Goal: Task Accomplishment & Management: Manage account settings

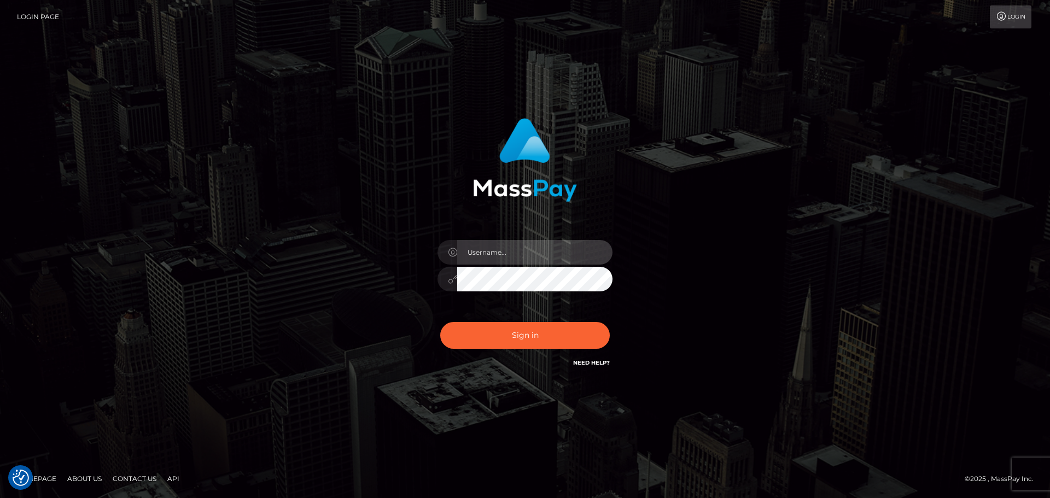
click at [519, 259] on input "text" at bounding box center [534, 252] width 155 height 25
click at [0, 498] on com-1password-button at bounding box center [0, 498] width 0 height 0
type input "dawson.throne"
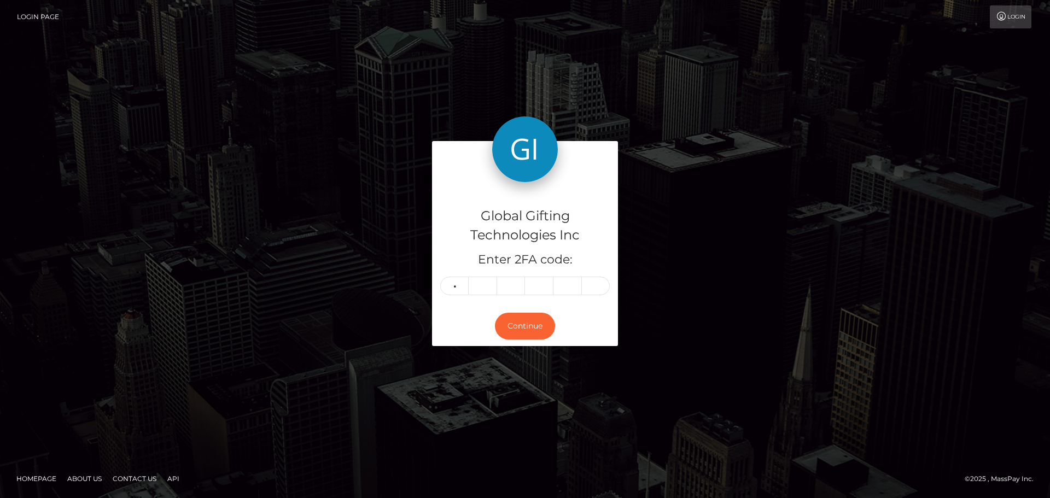
type input "8"
type input "2"
type input "0"
type input "4"
type input "8"
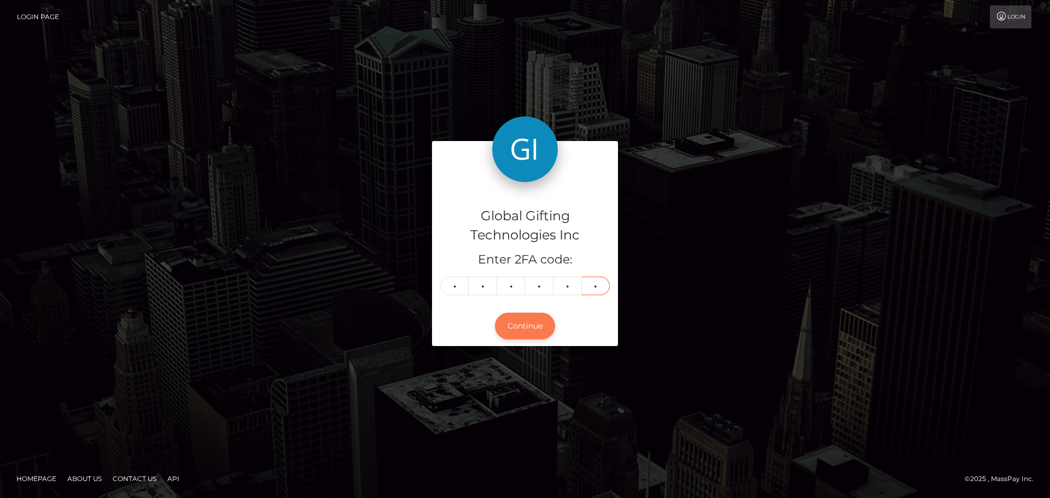
type input "0"
click at [534, 338] on button "Continue" at bounding box center [525, 326] width 60 height 27
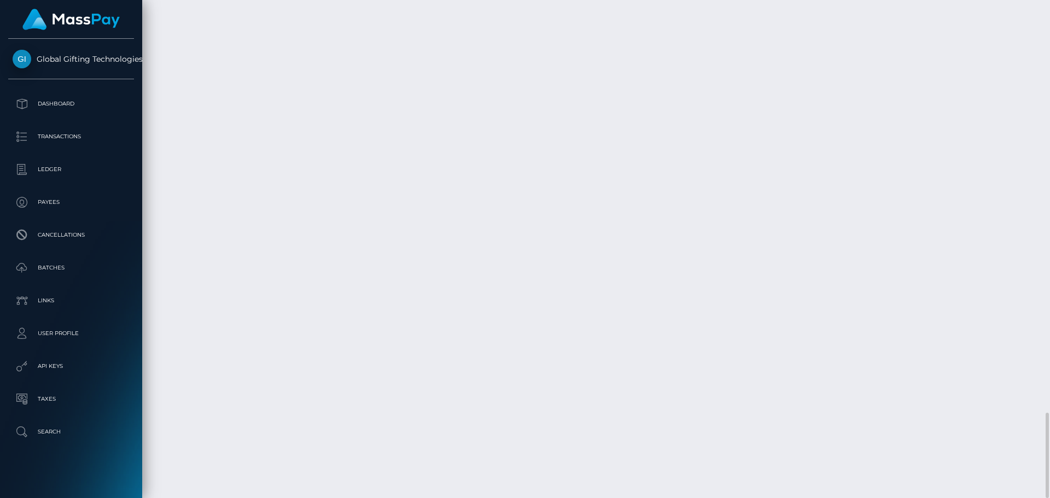
scroll to position [131, 281]
